Goal: Task Accomplishment & Management: Complete application form

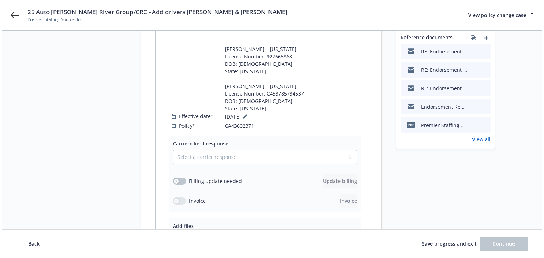
scroll to position [170, 0]
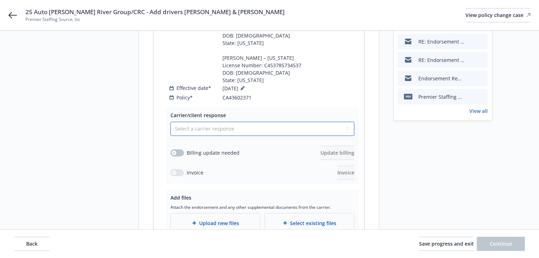
click at [241, 123] on select "Select a carrier response Accepted Accepted with revision No endorsement needed…" at bounding box center [263, 129] width 184 height 14
click at [233, 122] on select "Select a carrier response Accepted Accepted with revision No endorsement needed…" at bounding box center [263, 129] width 184 height 14
select select "NO_ENDORSEMENT_NEEDED"
click at [171, 122] on select "Select a carrier response Accepted Accepted with revision No endorsement needed…" at bounding box center [263, 129] width 184 height 14
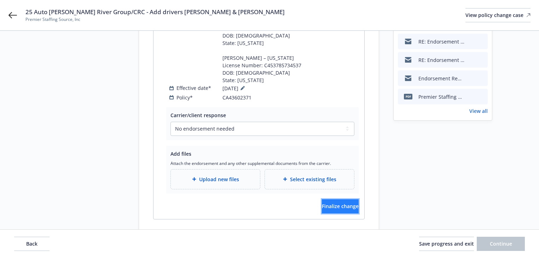
click at [331, 203] on span "Finalize change" at bounding box center [340, 206] width 37 height 7
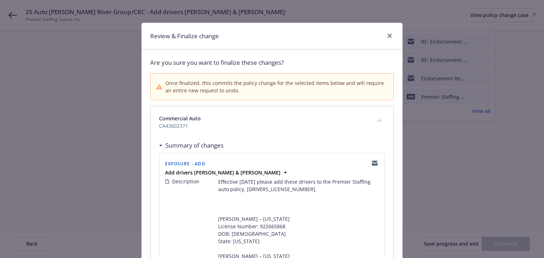
scroll to position [118, 0]
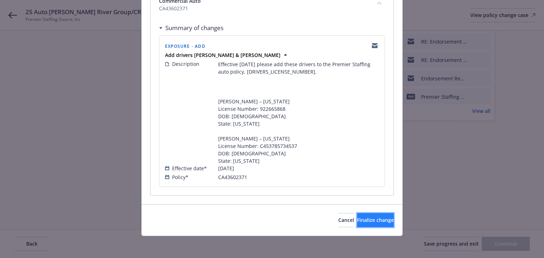
click at [374, 218] on span "Finalize change" at bounding box center [375, 220] width 37 height 7
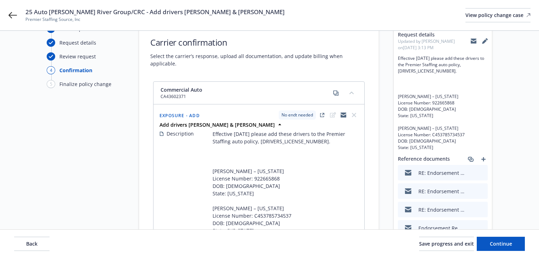
scroll to position [0, 0]
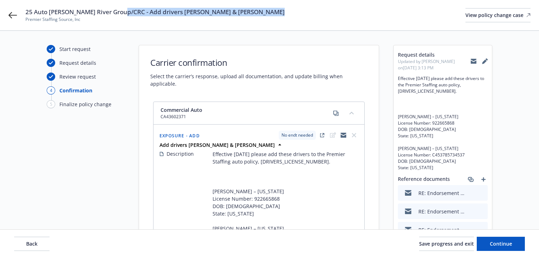
drag, startPoint x: 121, startPoint y: 12, endPoint x: 303, endPoint y: 12, distance: 181.9
click at [303, 12] on div "25 Auto James River Group/CRC - Add drivers Quelletta Cummings & Tanya Williams…" at bounding box center [277, 15] width 505 height 15
copy span "Add drivers Quelletta Cummings & Tanya Williamson"
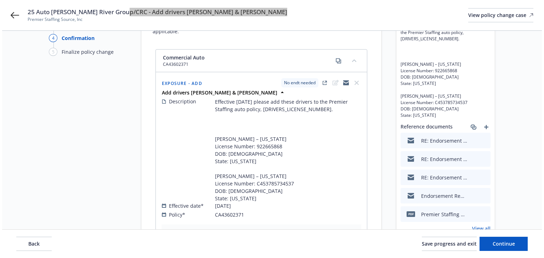
scroll to position [170, 0]
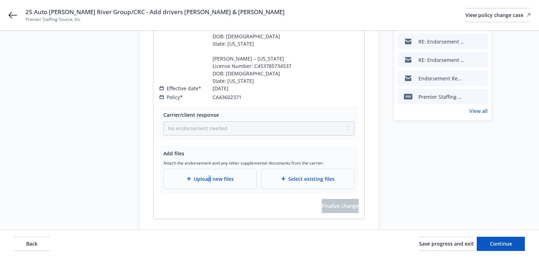
click at [210, 175] on span "Upload new files" at bounding box center [214, 178] width 40 height 7
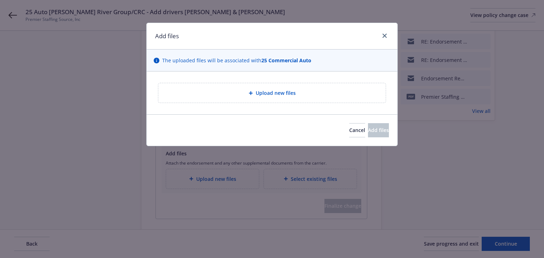
click at [284, 99] on div "Upload new files" at bounding box center [271, 92] width 227 height 19
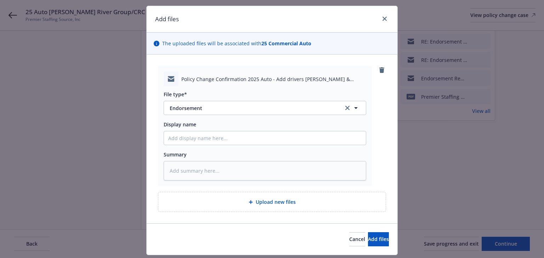
scroll to position [36, 0]
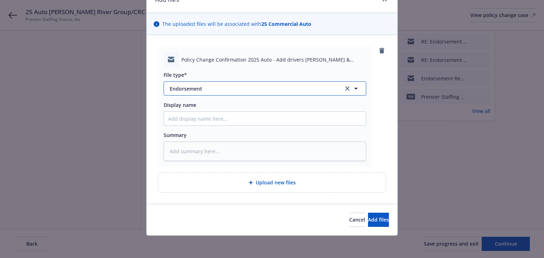
click at [229, 88] on span "Endorsement" at bounding box center [252, 88] width 164 height 7
type input "email"
click at [212, 104] on div "Email" at bounding box center [264, 108] width 193 height 10
click at [368, 226] on button "Add files" at bounding box center [378, 220] width 21 height 14
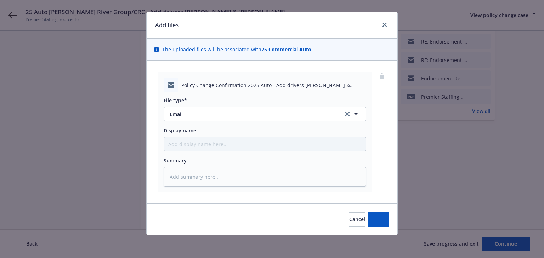
scroll to position [11, 0]
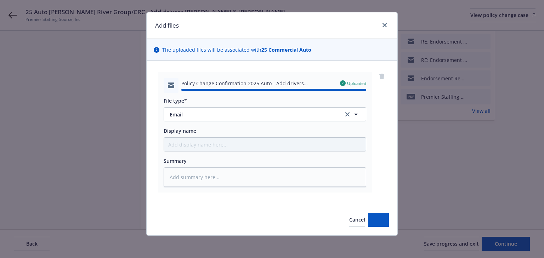
type textarea "x"
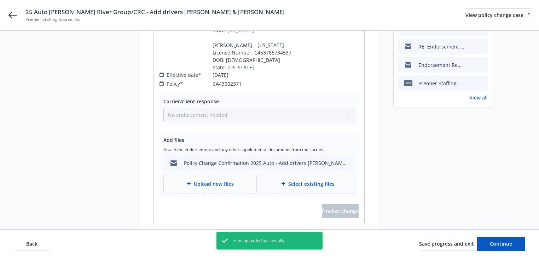
scroll to position [201, 0]
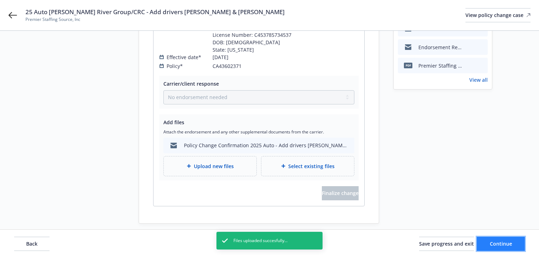
click at [502, 250] on button "Continue" at bounding box center [501, 244] width 48 height 14
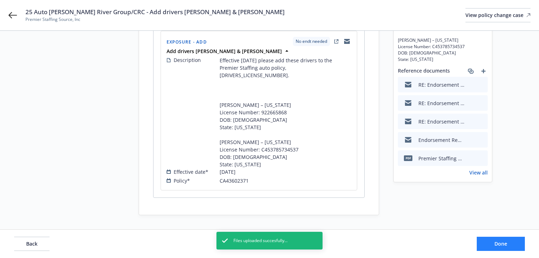
scroll to position [100, 0]
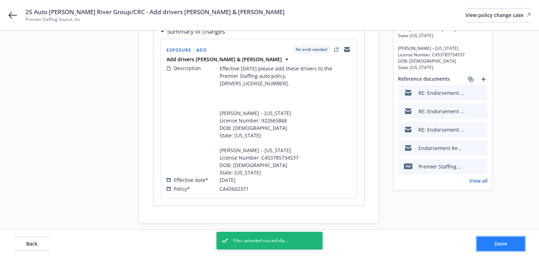
click at [502, 245] on span "Done" at bounding box center [501, 243] width 13 height 7
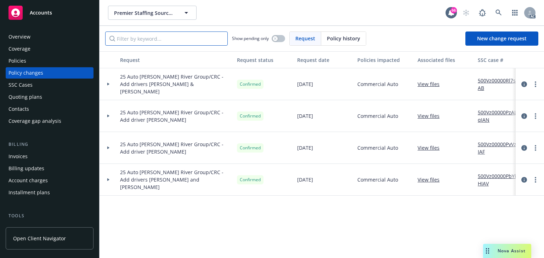
click at [143, 41] on input "Filter by keyword..." at bounding box center [166, 39] width 122 height 14
paste input "25 Auto James River Group/CRC - Add drivers Quelletta Cummings & Tanya Will"
type input "25 Auto James River Group/CRC - Add drivers Quelletta Cummings & Tanya Will"
click at [422, 84] on link "View files" at bounding box center [431, 83] width 28 height 7
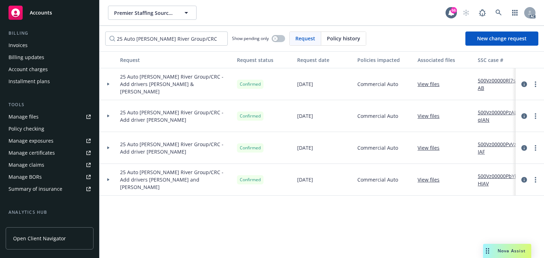
scroll to position [113, 0]
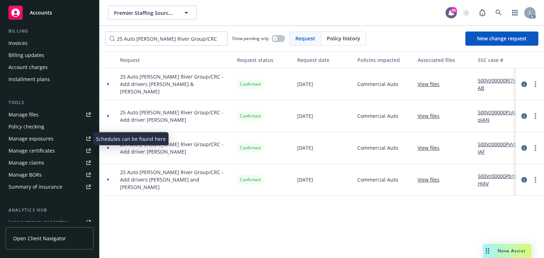
click at [54, 138] on link "Manage exposures" at bounding box center [50, 138] width 88 height 11
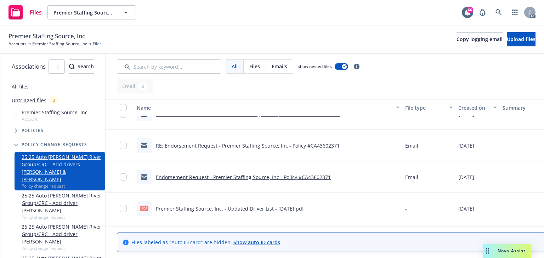
scroll to position [82, 0]
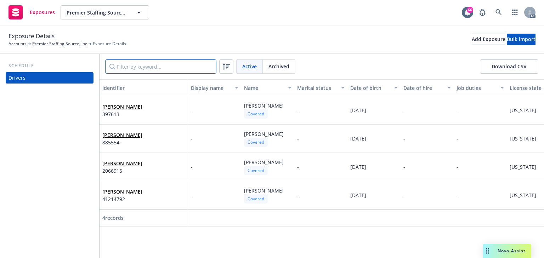
click at [146, 68] on input "Filter by keyword..." at bounding box center [160, 66] width 111 height 14
paste input "Quelletta"
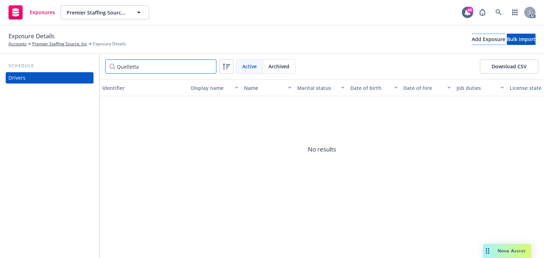
type input "Quelletta"
click at [471, 40] on div "Add Exposure" at bounding box center [488, 39] width 34 height 11
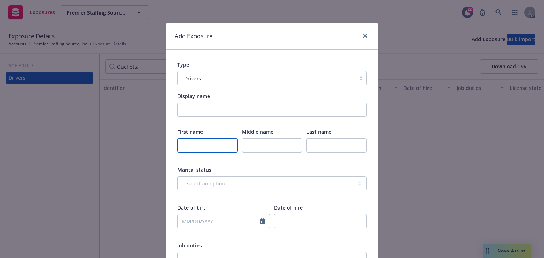
click at [218, 147] on input "text" at bounding box center [207, 145] width 60 height 14
paste input "Quelletta"
type input "Quelletta"
click at [331, 151] on input "text" at bounding box center [336, 145] width 60 height 14
paste input "Cummings"
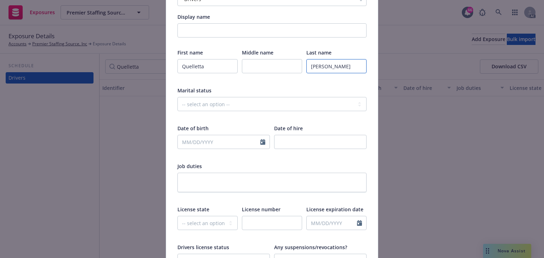
scroll to position [85, 0]
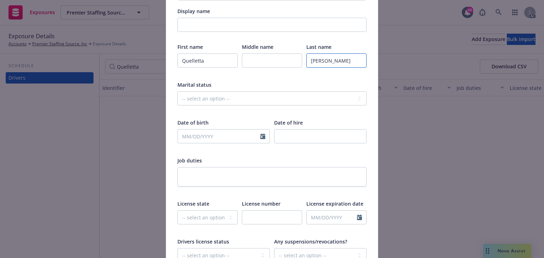
type input "Cummings"
click at [191, 218] on select "-- select an option -- Alaska Alabama Arkansas American Samoa Arizona Californi…" at bounding box center [207, 217] width 60 height 14
select select "NY"
click at [177, 210] on select "-- select an option -- Alaska Alabama Arkansas American Samoa Arizona Californi…" at bounding box center [207, 217] width 60 height 14
click at [273, 220] on input "text" at bounding box center [272, 217] width 60 height 14
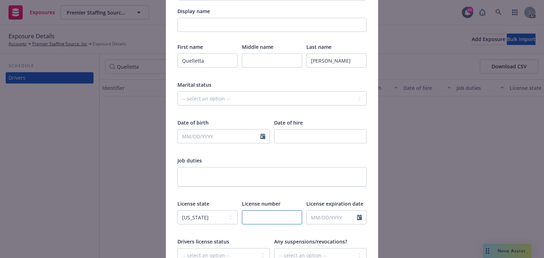
paste input "922665868"
type input "922665868"
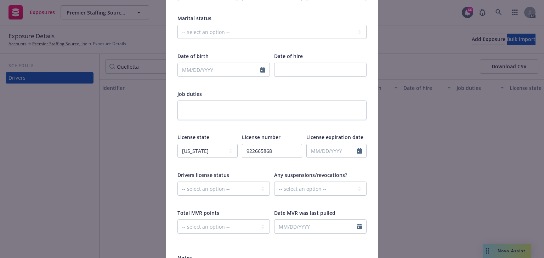
scroll to position [170, 0]
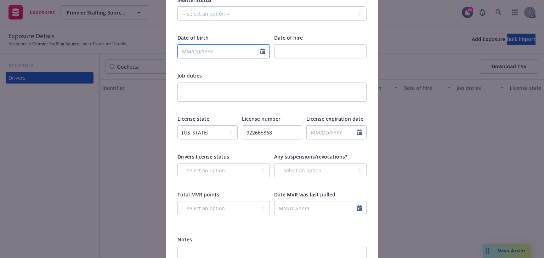
click at [213, 53] on input "text" at bounding box center [219, 51] width 82 height 13
select select "9"
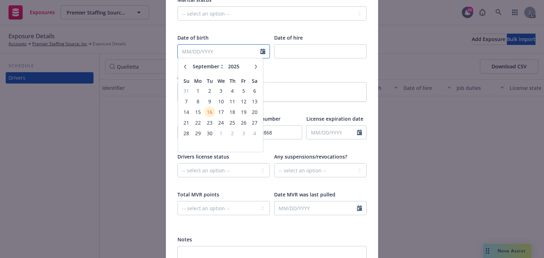
paste input "6/5/1965"
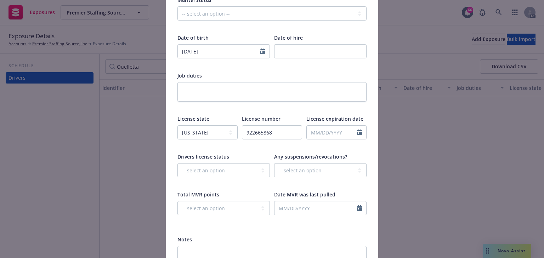
type input "06/05/1965"
click at [297, 72] on div "Job duties" at bounding box center [271, 75] width 189 height 7
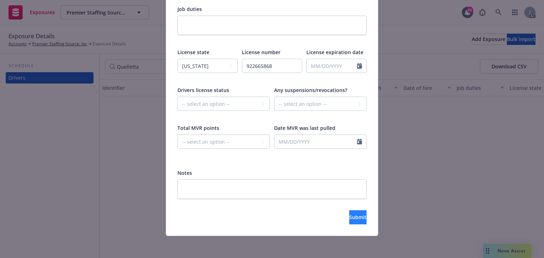
scroll to position [237, 0]
click at [350, 222] on button "Submit" at bounding box center [357, 217] width 17 height 14
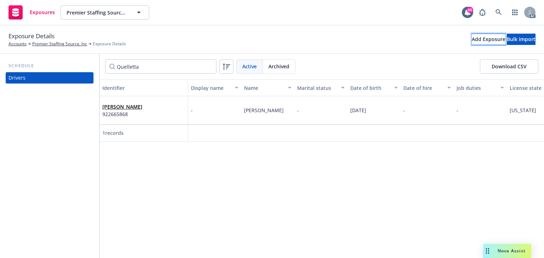
click at [471, 36] on div "Add Exposure" at bounding box center [488, 39] width 34 height 11
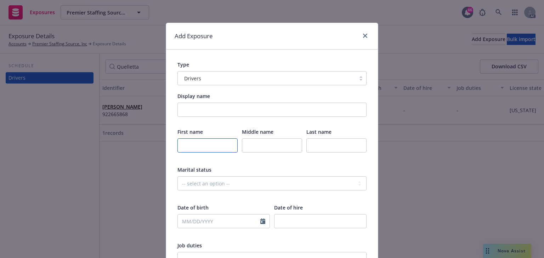
click at [210, 143] on input "text" at bounding box center [207, 145] width 60 height 14
paste input "Tanya"
type input "Tanya"
click at [338, 145] on input "text" at bounding box center [336, 145] width 60 height 14
paste input "Williamson"
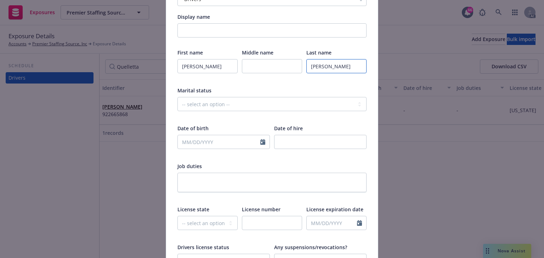
scroll to position [113, 0]
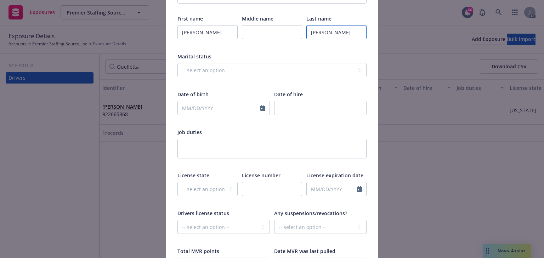
type input "Williamson"
click at [196, 192] on select "-- select an option -- Alaska Alabama Arkansas American Samoa Arizona Californi…" at bounding box center [207, 189] width 60 height 14
select select "MD"
click at [177, 182] on select "-- select an option -- Alaska Alabama Arkansas American Samoa Arizona Californi…" at bounding box center [207, 189] width 60 height 14
click at [252, 189] on input "text" at bounding box center [272, 189] width 60 height 14
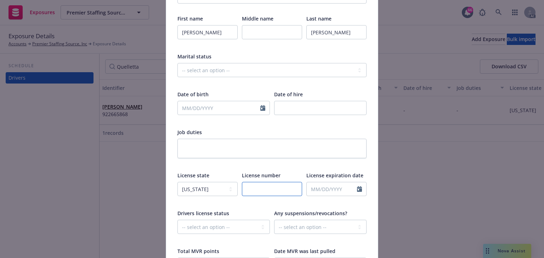
paste input "C453785734537"
type input "C453785734537"
click at [216, 108] on input "text" at bounding box center [219, 107] width 82 height 13
select select "9"
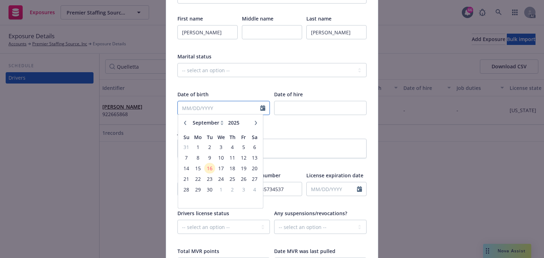
paste input "7/6/1963"
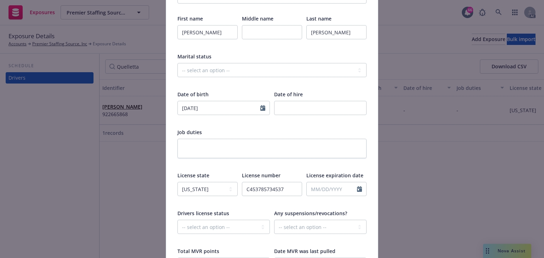
type input "07/06/1963"
click at [295, 126] on div "First name Tanya Middle name Last name Williamson Marital status -- select an o…" at bounding box center [271, 148] width 189 height 266
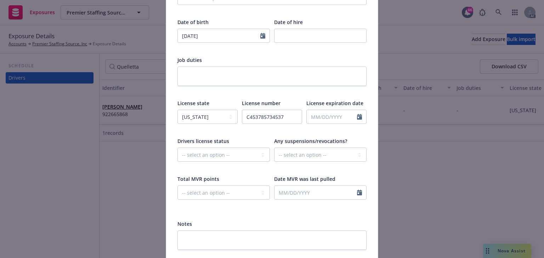
scroll to position [198, 0]
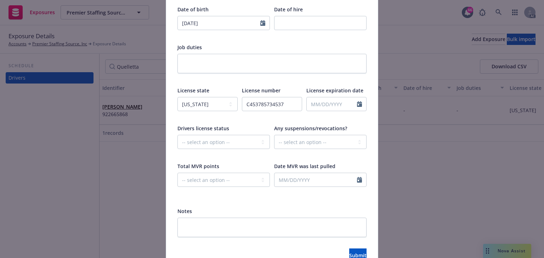
click at [345, 246] on div at bounding box center [271, 242] width 189 height 11
click at [349, 253] on span "Submit" at bounding box center [357, 255] width 17 height 7
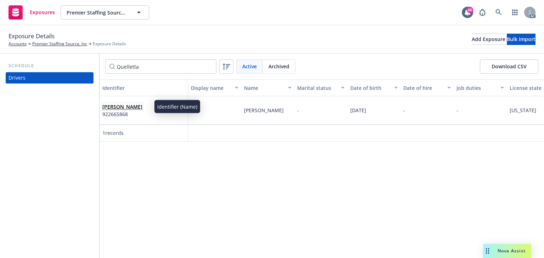
click at [131, 109] on link "Quelletta Cummings" at bounding box center [122, 106] width 40 height 7
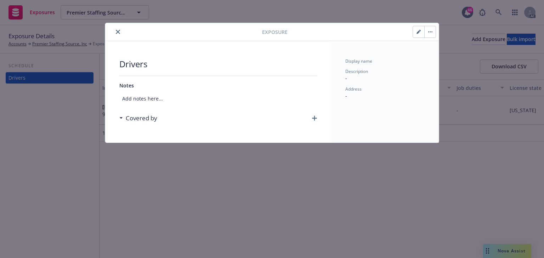
click at [314, 118] on icon "button" at bounding box center [314, 118] width 5 height 5
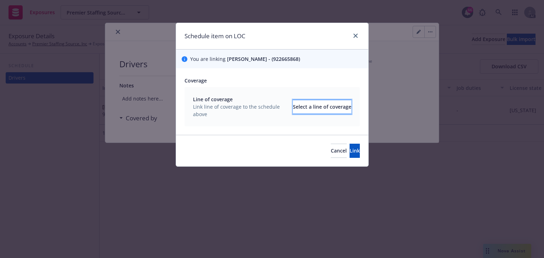
click at [294, 102] on div "Select a line of coverage" at bounding box center [322, 106] width 58 height 13
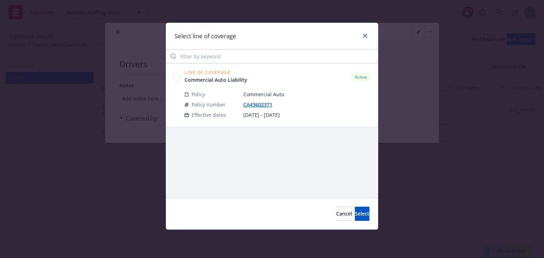
click at [177, 75] on circle at bounding box center [176, 77] width 7 height 7
click at [367, 208] on button "Select" at bounding box center [362, 214] width 15 height 14
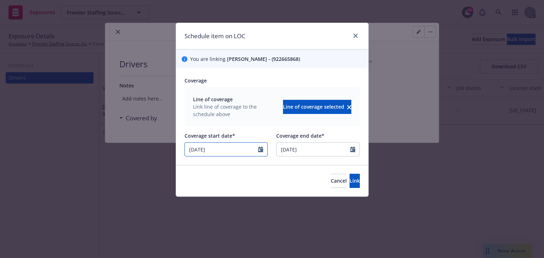
select select "4"
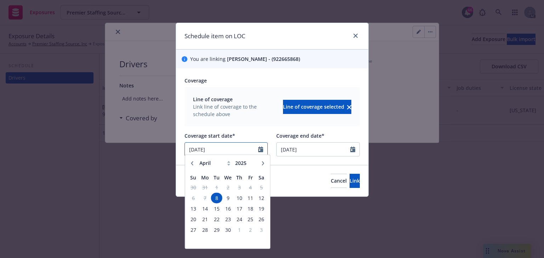
drag, startPoint x: 200, startPoint y: 145, endPoint x: 114, endPoint y: 144, distance: 86.0
click at [122, 144] on div "Schedule item on LOC You are linking Quelletta Cummings - (922665868) Coverage …" at bounding box center [272, 129] width 544 height 258
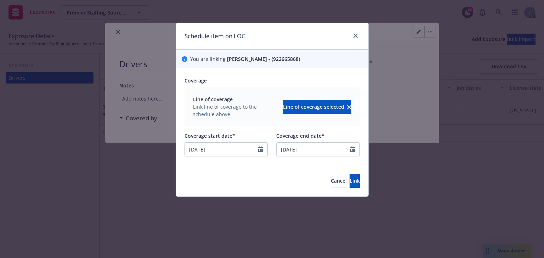
type input "09/04/2025"
click at [309, 77] on div "Coverage" at bounding box center [271, 80] width 175 height 7
click at [349, 186] on button "Link" at bounding box center [354, 181] width 10 height 14
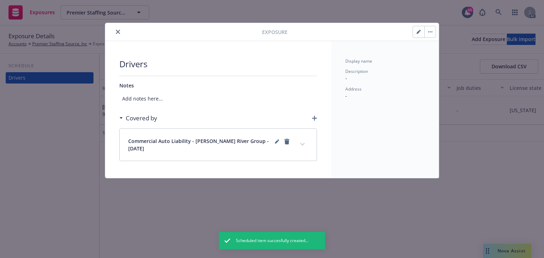
click at [304, 139] on button "expand content" at bounding box center [302, 144] width 11 height 11
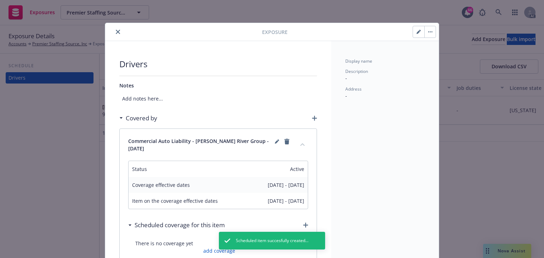
drag, startPoint x: 118, startPoint y: 33, endPoint x: 123, endPoint y: 64, distance: 31.7
click at [118, 34] on button "close" at bounding box center [118, 32] width 8 height 8
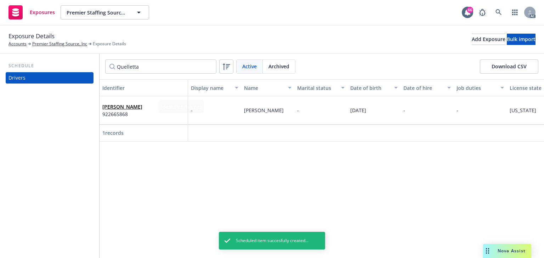
click at [125, 201] on div "Identifier Display name Name Marital status Date of birth Date of hire Job duti…" at bounding box center [321, 168] width 444 height 179
click at [132, 108] on link "Quelletta Cummings" at bounding box center [122, 106] width 40 height 7
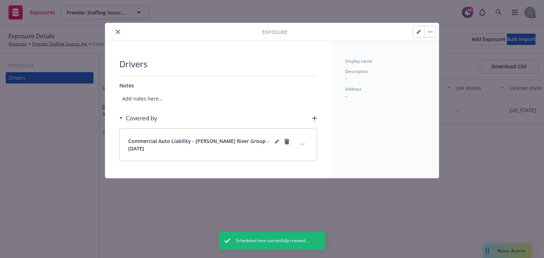
click at [306, 144] on button "expand content" at bounding box center [302, 144] width 11 height 11
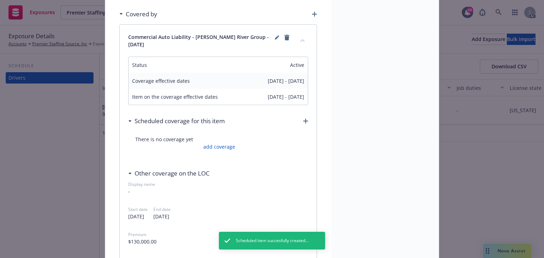
scroll to position [113, 0]
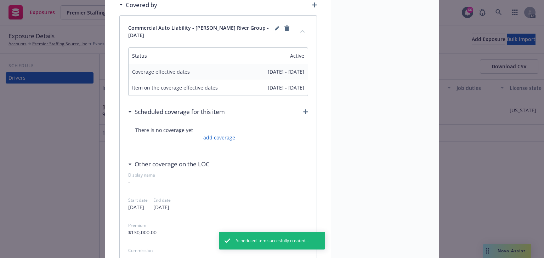
click at [222, 137] on link "add coverage" at bounding box center [218, 137] width 34 height 7
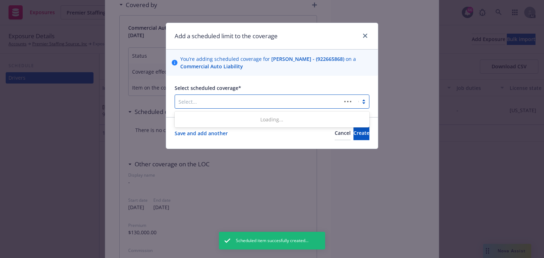
click at [235, 102] on div at bounding box center [257, 101] width 159 height 8
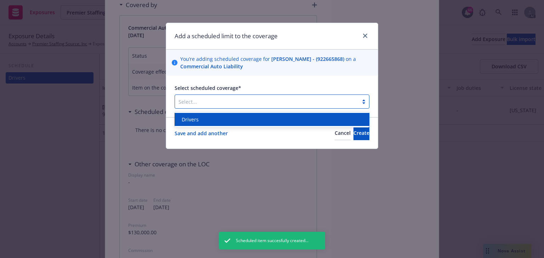
click at [211, 121] on div "Drivers" at bounding box center [272, 119] width 186 height 7
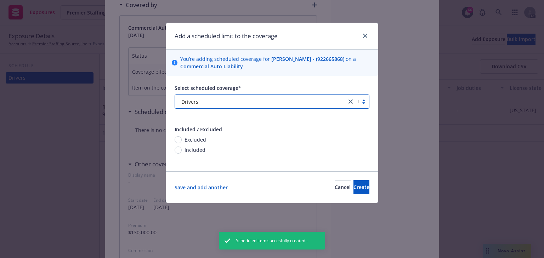
click at [194, 147] on span "Included" at bounding box center [194, 149] width 21 height 7
click at [182, 147] on input "Included" at bounding box center [178, 150] width 7 height 7
radio input "true"
click at [356, 189] on span "Create" at bounding box center [361, 187] width 16 height 7
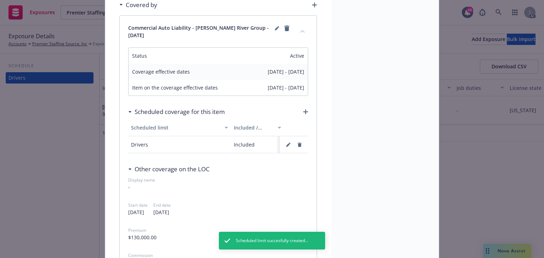
scroll to position [0, 0]
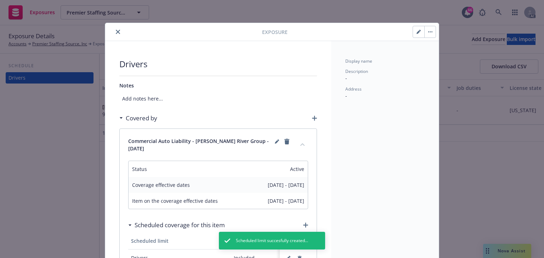
click at [119, 32] on button "close" at bounding box center [118, 32] width 8 height 8
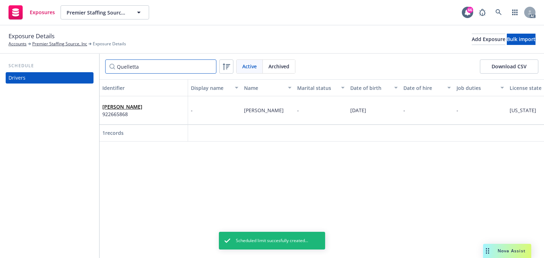
drag, startPoint x: 146, startPoint y: 68, endPoint x: 37, endPoint y: 72, distance: 108.7
click at [38, 72] on div "Schedule Drivers Quelletta Active Archived Download CSV Identifier Display name…" at bounding box center [272, 156] width 544 height 204
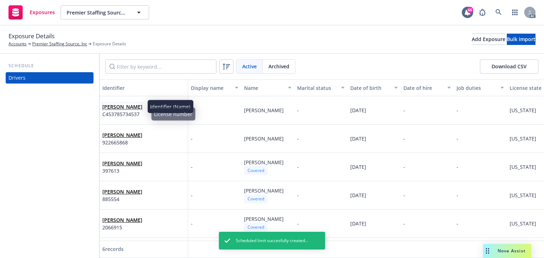
click at [120, 109] on link "Tanya Williamson" at bounding box center [122, 106] width 40 height 7
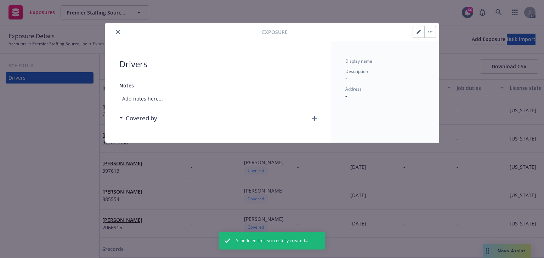
click at [314, 121] on div "Covered by" at bounding box center [218, 118] width 198 height 15
click at [315, 118] on icon "button" at bounding box center [314, 118] width 5 height 5
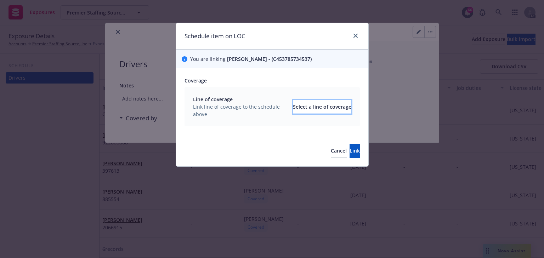
click at [314, 108] on div "Select a line of coverage" at bounding box center [322, 106] width 58 height 13
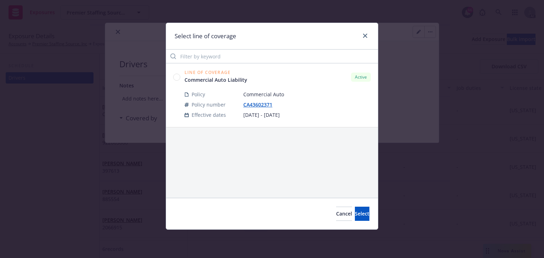
click at [176, 80] on circle at bounding box center [176, 77] width 7 height 7
click at [364, 218] on button "Select" at bounding box center [362, 214] width 15 height 14
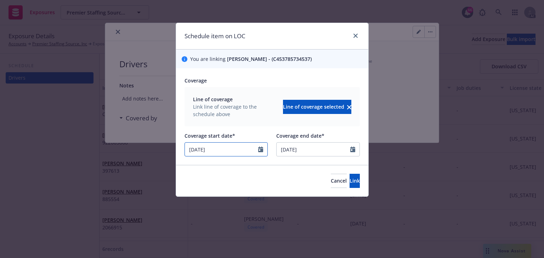
drag, startPoint x: 132, startPoint y: 149, endPoint x: 84, endPoint y: 150, distance: 47.8
click at [101, 151] on div "Schedule item on LOC You are linking Tanya Williamson - (C453785734537) Coverag…" at bounding box center [272, 129] width 544 height 258
select select "4"
type input "09/04/2025"
click at [316, 75] on div "Coverage Line of coverage Link line of coverage to the schedule above Line of c…" at bounding box center [272, 116] width 192 height 97
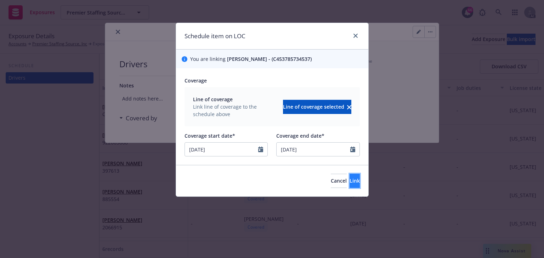
click at [349, 183] on span "Link" at bounding box center [354, 180] width 10 height 7
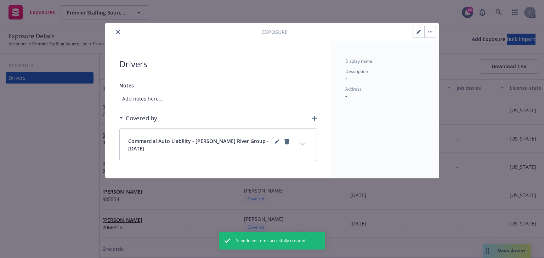
click at [303, 143] on icon "expand content" at bounding box center [302, 144] width 4 height 3
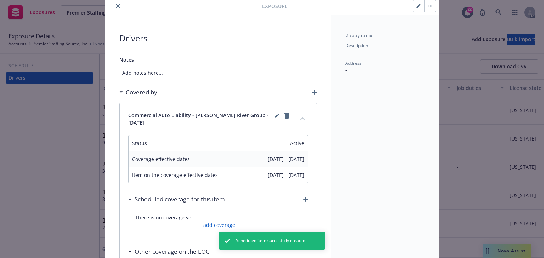
scroll to position [142, 0]
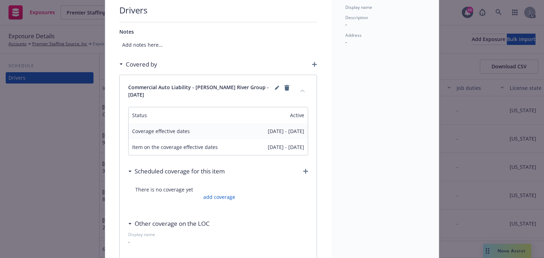
scroll to position [28, 0]
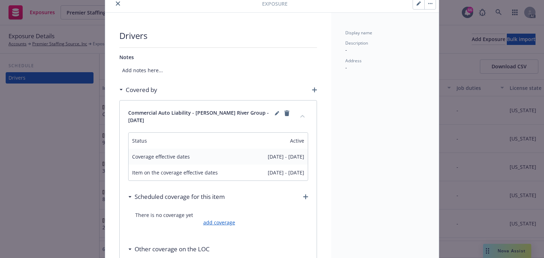
click at [224, 219] on link "add coverage" at bounding box center [218, 222] width 34 height 7
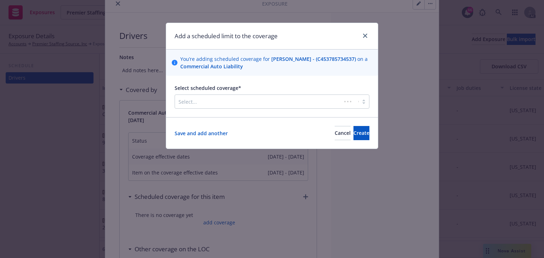
click at [261, 102] on div at bounding box center [257, 101] width 159 height 8
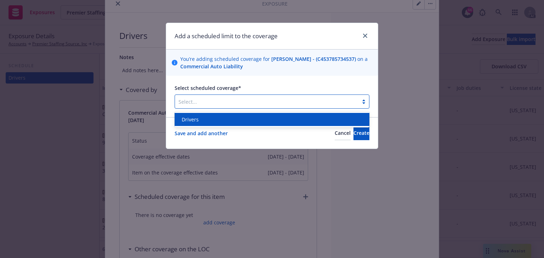
click at [238, 122] on div "Drivers" at bounding box center [272, 119] width 186 height 7
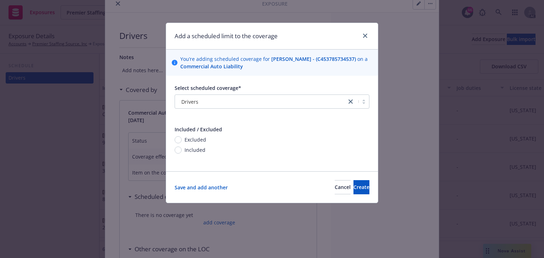
click at [185, 149] on span "Included" at bounding box center [194, 149] width 21 height 7
click at [182, 149] on input "Included" at bounding box center [178, 150] width 7 height 7
radio input "true"
click at [353, 184] on span "Create" at bounding box center [361, 187] width 16 height 7
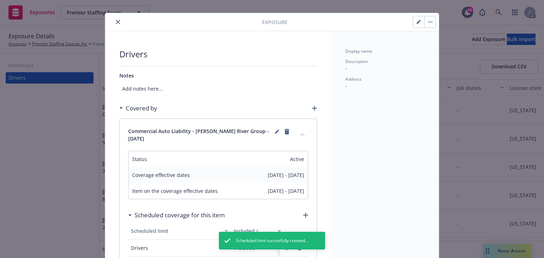
scroll to position [0, 0]
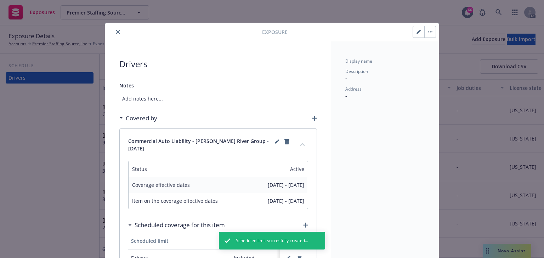
click at [118, 32] on icon "close" at bounding box center [118, 32] width 4 height 4
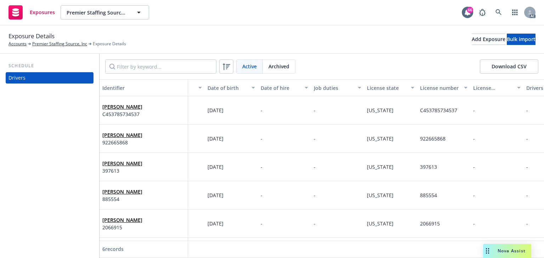
scroll to position [0, 143]
